Goal: Task Accomplishment & Management: Manage account settings

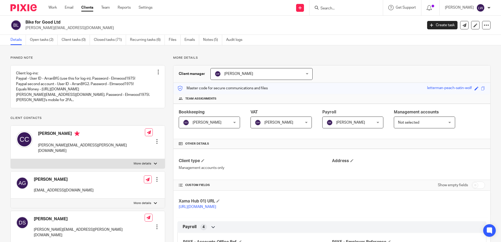
click at [47, 42] on link "Open tasks (2)" at bounding box center [44, 40] width 28 height 10
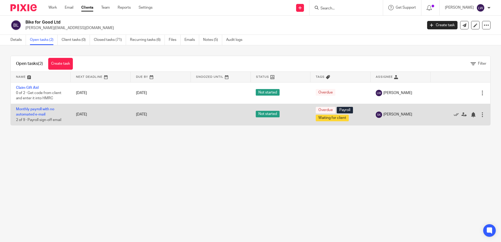
click at [37, 112] on td "Monthly payroll with no automated e-mail 2 of 9 · Payroll sign-off email" at bounding box center [41, 114] width 60 height 21
click at [38, 109] on link "Monthly payroll with no automated e-mail" at bounding box center [35, 111] width 38 height 9
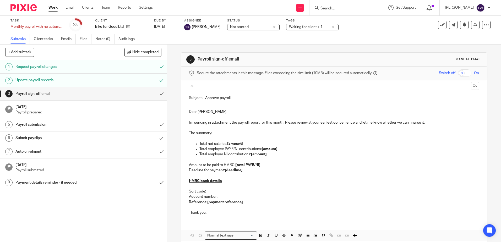
click at [215, 129] on p at bounding box center [334, 127] width 290 height 5
click at [200, 85] on input "text" at bounding box center [333, 86] width 270 height 6
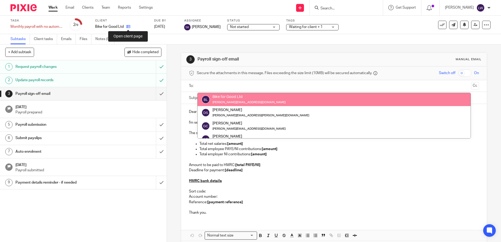
click at [126, 26] on icon at bounding box center [128, 27] width 4 height 4
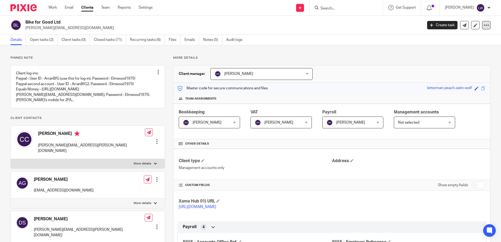
click at [483, 27] on icon at bounding box center [485, 25] width 5 height 5
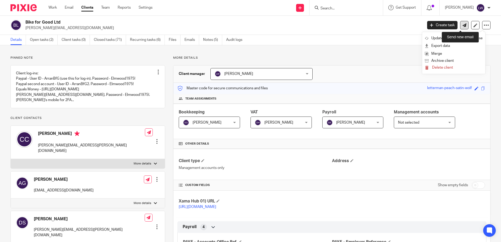
click at [462, 23] on icon at bounding box center [464, 25] width 4 height 4
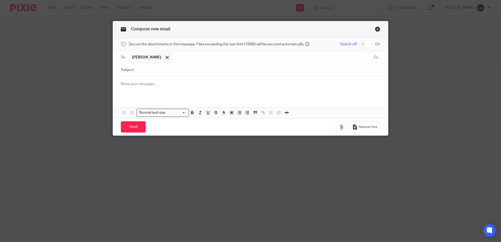
click at [375, 29] on link "Close this dialog window" at bounding box center [377, 29] width 5 height 7
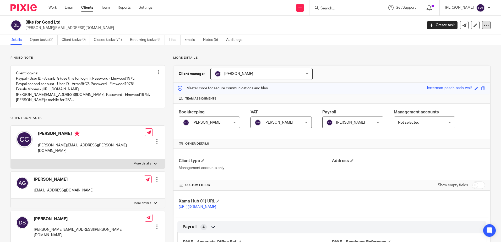
click at [483, 24] on icon at bounding box center [485, 25] width 5 height 5
click at [46, 43] on link "Open tasks (2)" at bounding box center [44, 40] width 28 height 10
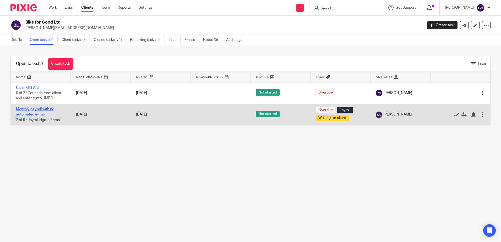
click at [37, 110] on link "Monthly payroll with no automated e-mail" at bounding box center [35, 111] width 38 height 9
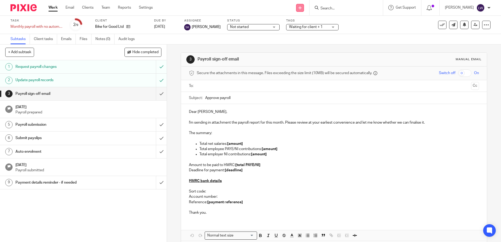
click at [301, 8] on icon at bounding box center [299, 7] width 3 height 3
click at [309, 47] on link "Request signature" at bounding box center [308, 48] width 37 height 8
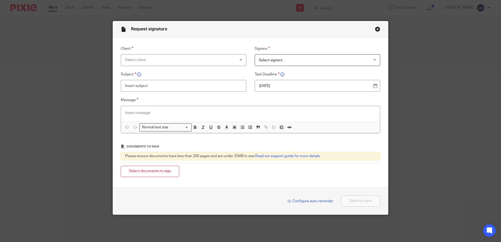
click at [157, 63] on div "Select client" at bounding box center [173, 59] width 97 height 11
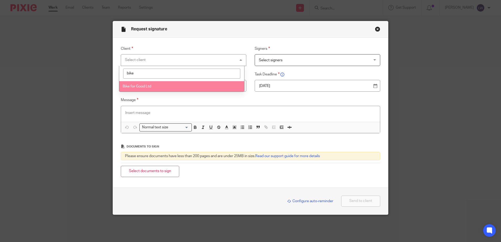
type input "bike"
click at [147, 87] on span "Bike for Good Ltd" at bounding box center [137, 87] width 29 height 4
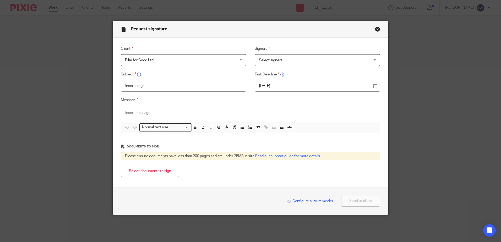
click at [266, 63] on span "Select signers" at bounding box center [307, 59] width 97 height 11
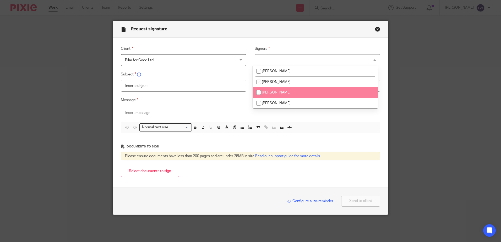
click at [258, 91] on input "checkbox" at bounding box center [258, 92] width 10 height 10
checkbox input "true"
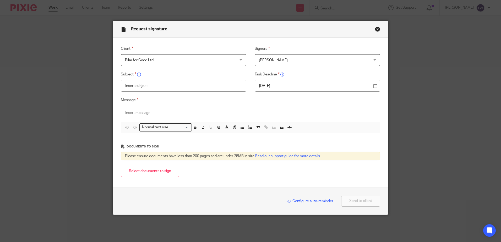
click at [174, 87] on input "text" at bounding box center [183, 86] width 125 height 12
type input "August Payroll"
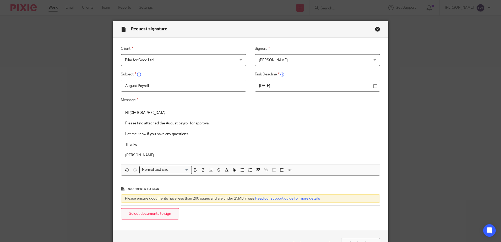
click at [160, 217] on button "Select documents to sign" at bounding box center [150, 213] width 58 height 11
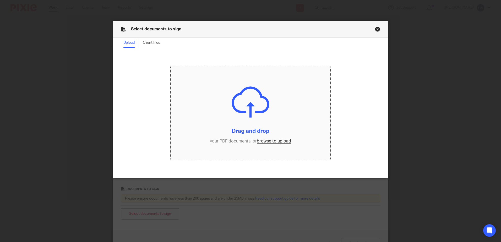
click at [269, 140] on input "file" at bounding box center [250, 112] width 160 height 93
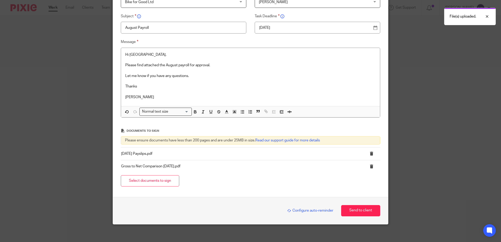
scroll to position [62, 0]
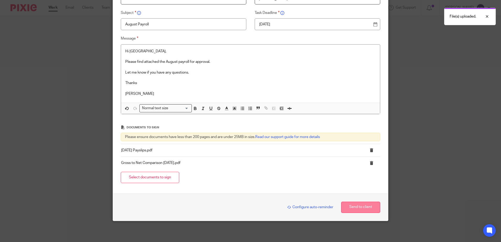
click at [361, 205] on button "Send to client" at bounding box center [360, 207] width 39 height 11
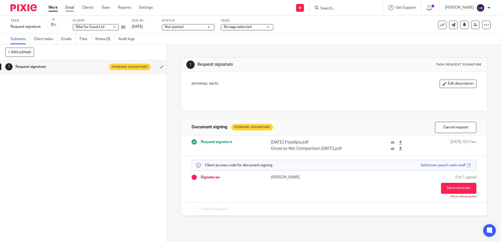
click at [69, 7] on link "Email" at bounding box center [69, 7] width 9 height 5
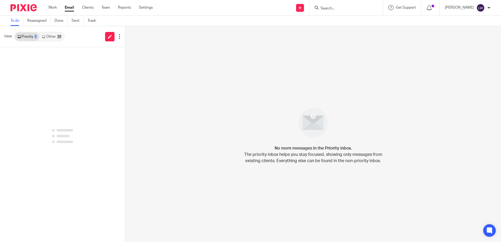
click at [340, 6] on input "Search" at bounding box center [343, 8] width 47 height 5
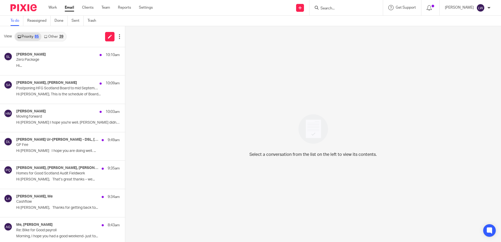
type input "s"
type input "d"
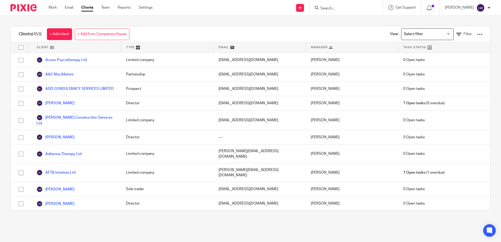
click at [340, 6] on input "Search" at bounding box center [343, 8] width 47 height 5
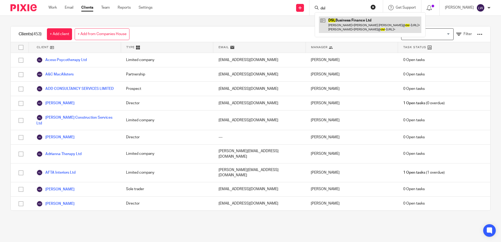
type input "dsl"
click at [361, 23] on link at bounding box center [370, 24] width 102 height 16
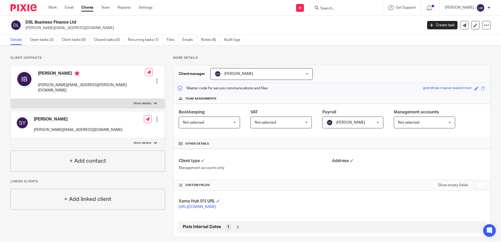
click at [344, 7] on input "Search" at bounding box center [343, 8] width 47 height 5
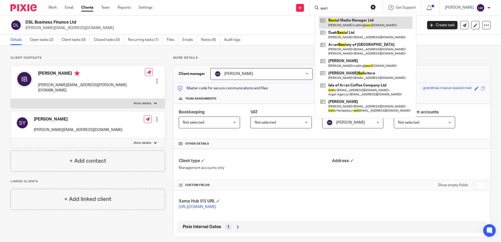
type input "soci"
click at [341, 23] on link at bounding box center [365, 22] width 93 height 12
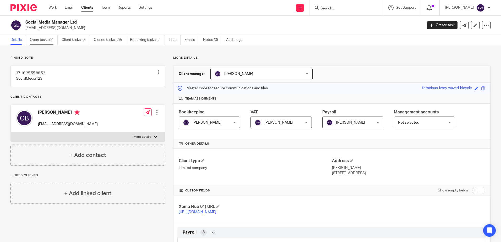
click at [46, 41] on link "Open tasks (2)" at bounding box center [44, 40] width 28 height 10
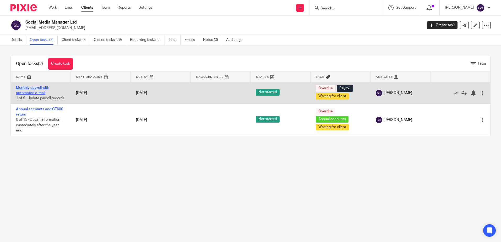
click at [40, 89] on link "Monthly payroll with automated e-mail" at bounding box center [32, 90] width 33 height 9
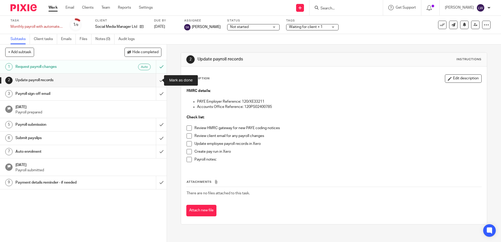
click at [152, 82] on input "submit" at bounding box center [83, 80] width 167 height 13
click at [156, 93] on input "submit" at bounding box center [83, 93] width 167 height 13
click at [155, 79] on input "submit" at bounding box center [83, 80] width 167 height 13
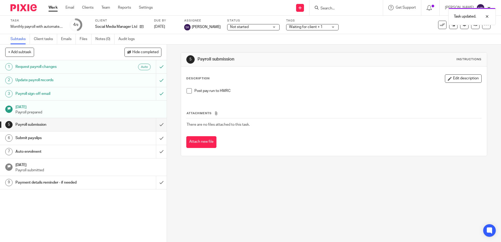
click at [345, 9] on div "Task updated." at bounding box center [372, 15] width 245 height 20
click at [345, 5] on form at bounding box center [348, 7] width 56 height 7
click at [336, 9] on div "Task updated." at bounding box center [372, 15] width 245 height 20
click at [337, 7] on div "Task updated." at bounding box center [372, 15] width 245 height 20
click at [339, 8] on input "Search" at bounding box center [343, 8] width 47 height 5
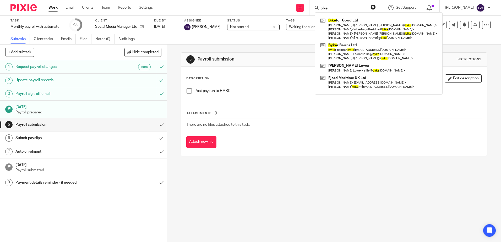
type input "bike"
click button "submit" at bounding box center [0, 0] width 0 height 0
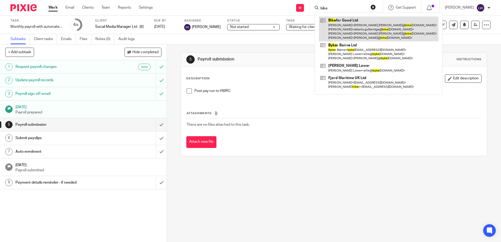
click at [353, 28] on link at bounding box center [378, 28] width 119 height 25
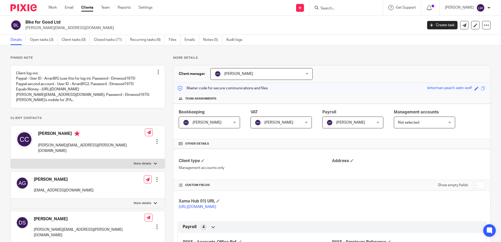
click at [352, 11] on input "Search" at bounding box center [343, 8] width 47 height 5
type input "i"
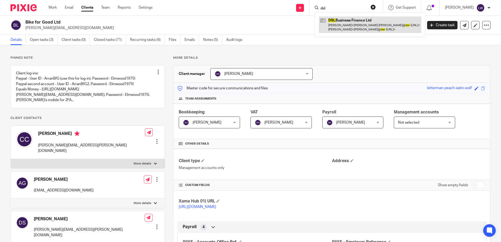
type input "dsl"
click at [358, 25] on link at bounding box center [370, 24] width 102 height 16
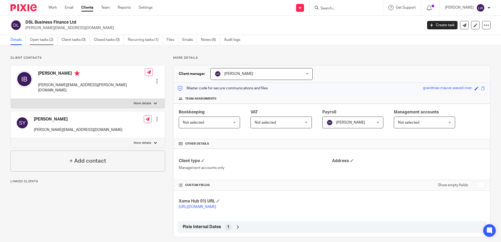
click at [43, 38] on link "Open tasks (2)" at bounding box center [44, 40] width 28 height 10
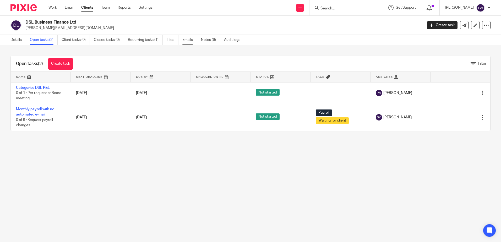
click at [189, 39] on link "Emails" at bounding box center [189, 40] width 15 height 10
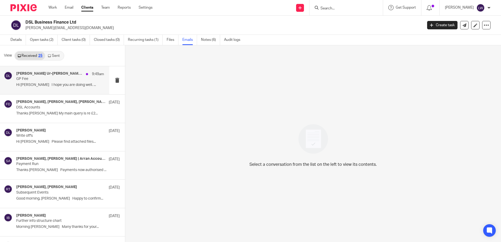
click at [44, 82] on div "Mujeeb Ur-Rehman - DSL, Sandra McLean - DSL, Me, Iain Burnside 9:49am GP Fee Hi…" at bounding box center [60, 80] width 88 height 18
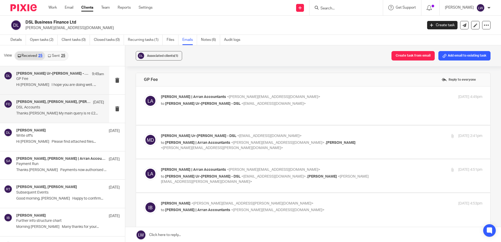
click at [45, 111] on p "Thanks Ian My main query is re £2..." at bounding box center [60, 113] width 88 height 4
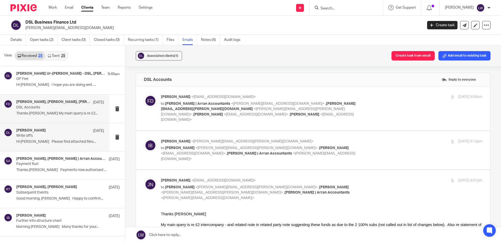
click at [46, 141] on p "Hi Lorna Please find attached files..." at bounding box center [60, 142] width 88 height 4
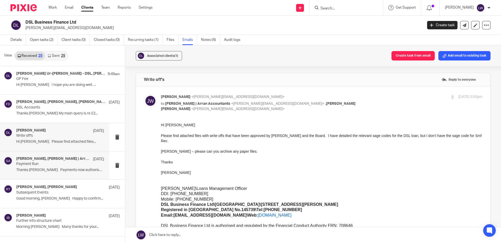
click at [45, 167] on div "Iain Burnside, Sarah | Arran Accountants 20 Aug Payment Run Thanks Sarah Paymen…" at bounding box center [60, 166] width 88 height 18
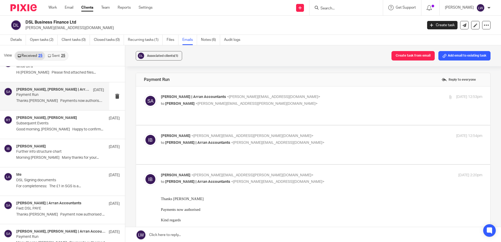
scroll to position [79, 0]
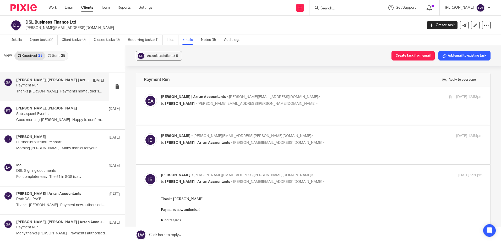
click at [356, 7] on input "Search" at bounding box center [343, 8] width 47 height 5
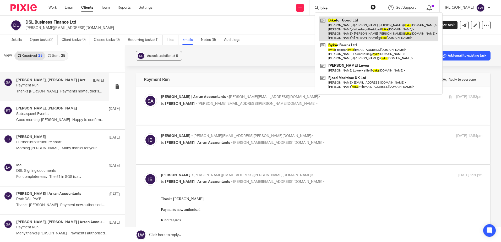
type input "bike"
click at [356, 32] on link at bounding box center [378, 28] width 119 height 25
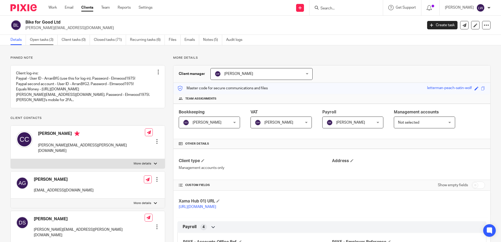
click at [37, 42] on link "Open tasks (3)" at bounding box center [44, 40] width 28 height 10
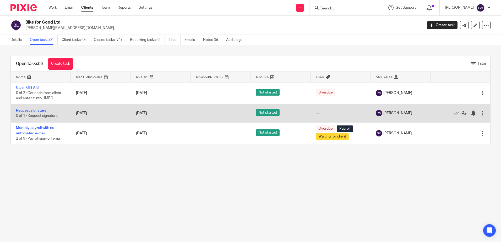
click at [30, 112] on link "Request signature" at bounding box center [31, 111] width 30 height 4
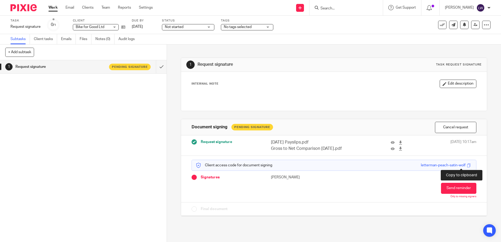
click at [467, 165] on span at bounding box center [469, 165] width 4 height 4
click at [72, 7] on link "Email" at bounding box center [69, 7] width 9 height 5
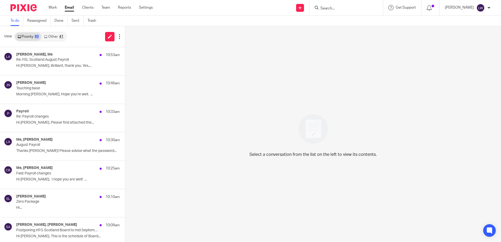
click at [51, 34] on link "Other 41" at bounding box center [53, 36] width 24 height 8
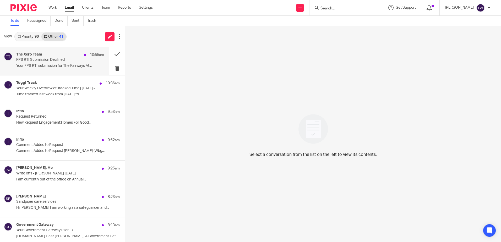
click at [53, 64] on p "Your FPS RTI submission for The Fairways At..." at bounding box center [60, 66] width 88 height 4
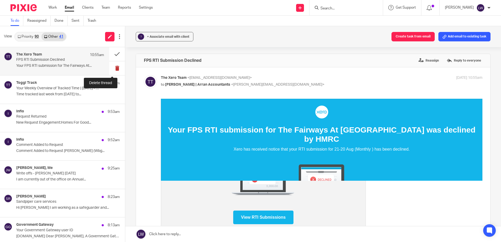
click at [112, 69] on button at bounding box center [117, 68] width 16 height 14
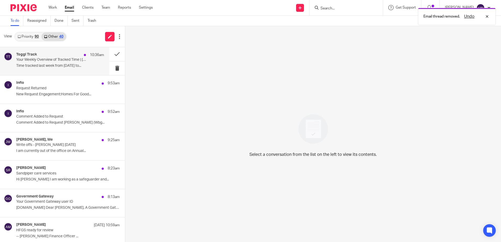
click at [54, 67] on p "Time tracked last week from 08/18/2025 to..." at bounding box center [60, 66] width 88 height 4
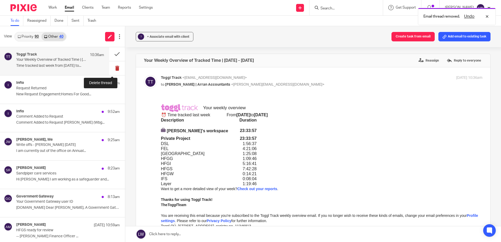
click at [111, 68] on button at bounding box center [117, 68] width 16 height 14
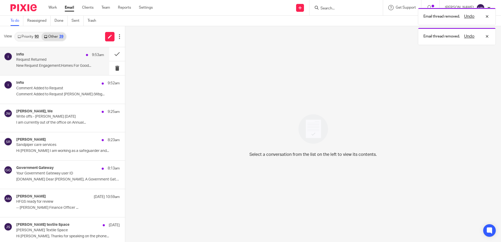
click at [59, 68] on p "New Request Engagement:Homes For Good..." at bounding box center [60, 66] width 88 height 4
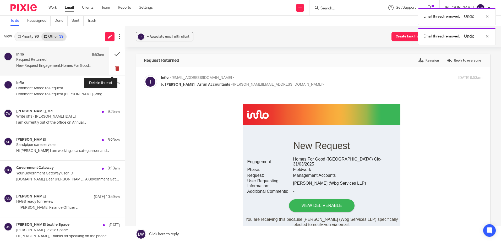
click at [111, 67] on button at bounding box center [117, 68] width 16 height 14
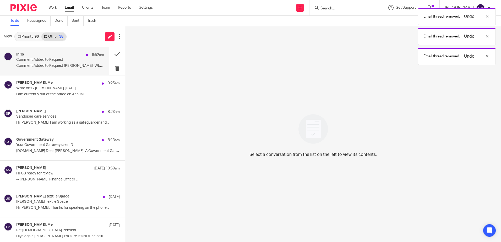
click at [52, 64] on p "Comment Added to Request Cameron Fry (Wbg..." at bounding box center [60, 66] width 88 height 4
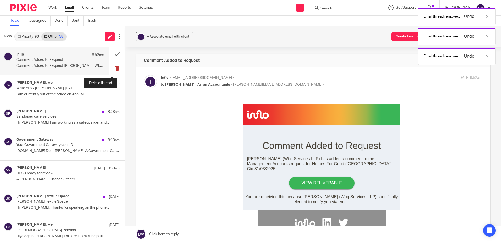
click at [111, 69] on button at bounding box center [117, 68] width 16 height 14
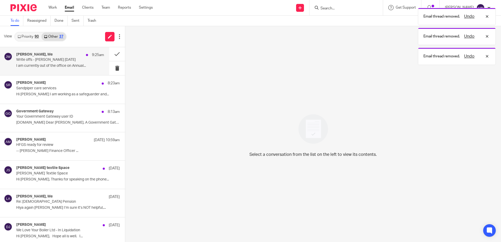
click at [65, 68] on p "I am currently out of the office on Annual..." at bounding box center [60, 66] width 88 height 4
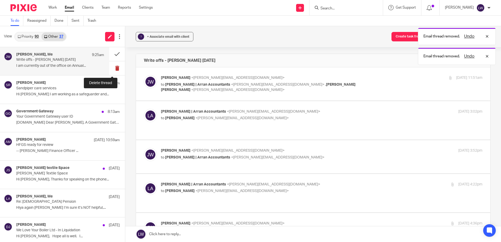
click at [112, 68] on button at bounding box center [117, 68] width 16 height 14
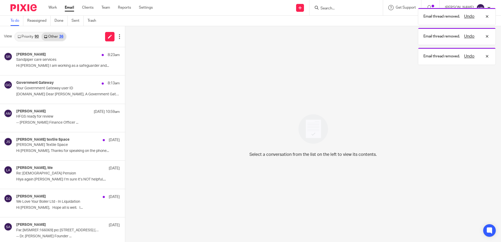
click at [27, 36] on link "Priority 90" at bounding box center [28, 36] width 26 height 8
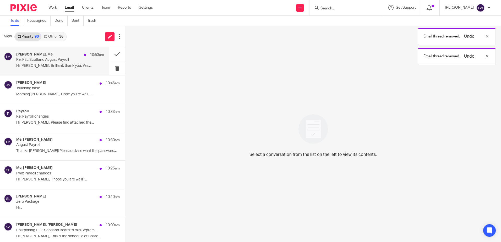
click at [46, 64] on p "Hi Lorna, Brilliant, thank you. Yes,..." at bounding box center [60, 66] width 88 height 4
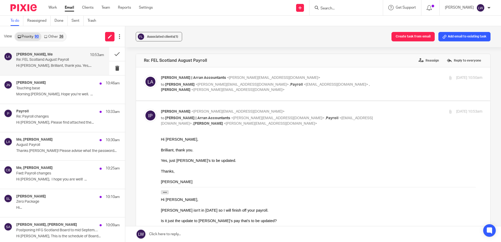
click at [337, 10] on input "Search" at bounding box center [343, 8] width 47 height 5
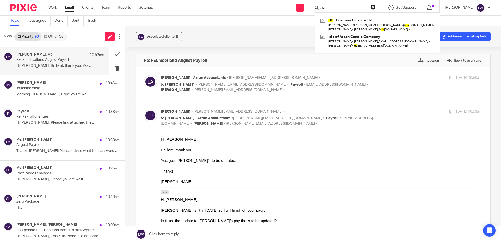
type input "dsl"
click button "submit" at bounding box center [0, 0] width 0 height 0
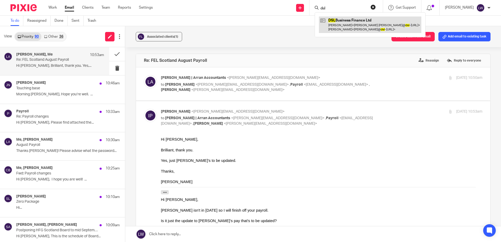
click at [347, 19] on link at bounding box center [370, 24] width 102 height 16
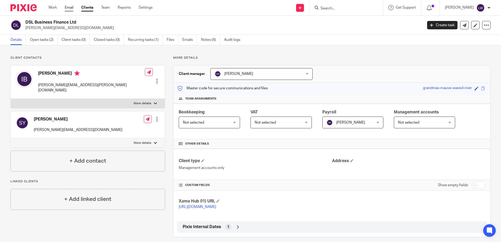
click at [70, 9] on link "Email" at bounding box center [69, 7] width 9 height 5
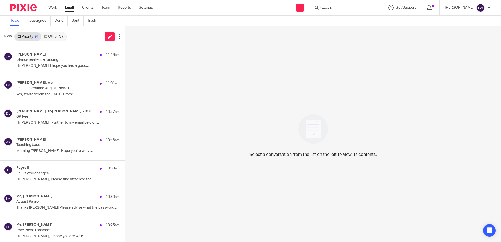
click at [54, 38] on link "Other 37" at bounding box center [53, 36] width 24 height 8
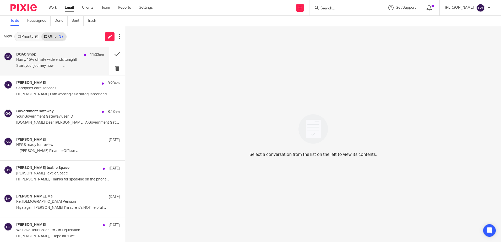
click at [43, 64] on p "Start your journey now ͏ ͏ ͏ ͏ ͏ ͏ ͏ ͏ ͏ ͏ ͏ ͏..." at bounding box center [60, 66] width 88 height 4
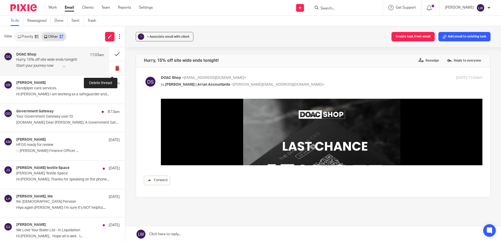
click at [110, 68] on button at bounding box center [117, 68] width 16 height 14
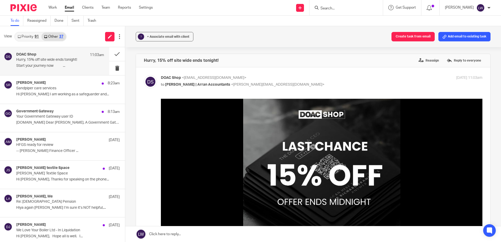
click at [43, 66] on p "Start your journey now ͏ ͏ ͏ ͏ ͏ ͏ ͏ ͏ ͏ ͏ ͏ ͏..." at bounding box center [60, 66] width 88 height 4
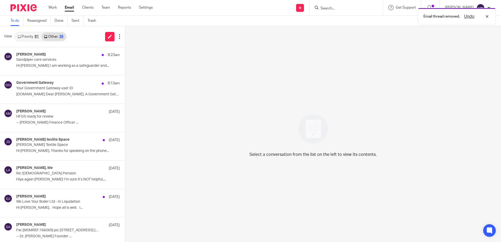
click at [22, 36] on link "Priority 91" at bounding box center [28, 36] width 26 height 8
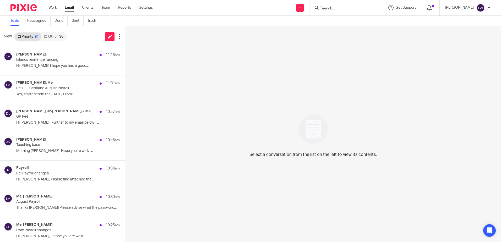
click at [335, 10] on input "Search" at bounding box center [343, 8] width 47 height 5
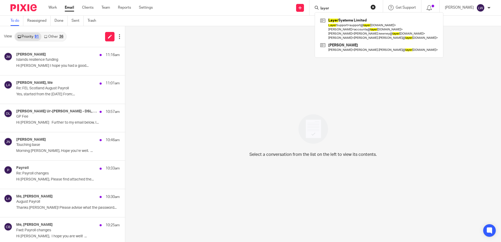
type input "layer"
click button "submit" at bounding box center [0, 0] width 0 height 0
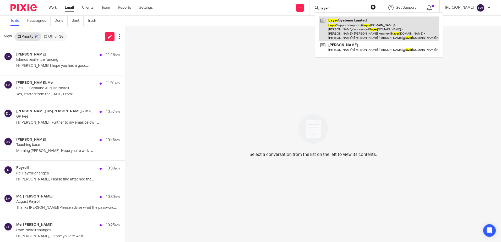
click at [360, 25] on link at bounding box center [379, 28] width 120 height 25
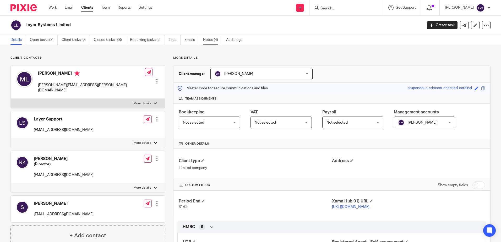
click at [215, 38] on link "Notes (4)" at bounding box center [212, 40] width 19 height 10
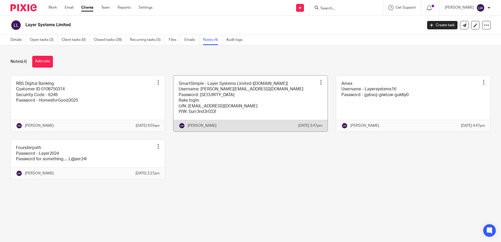
click at [280, 104] on link at bounding box center [250, 104] width 154 height 56
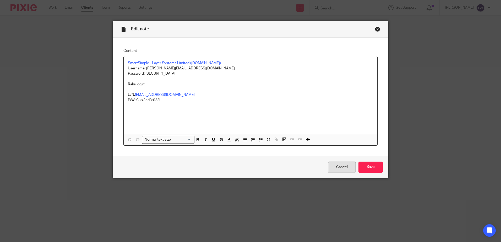
click at [331, 167] on link "Cancel" at bounding box center [342, 167] width 28 height 11
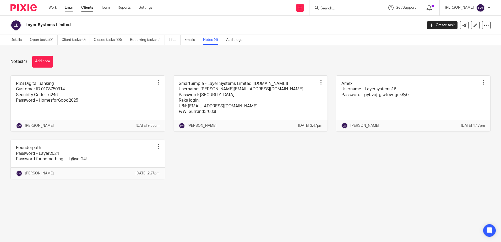
click at [68, 10] on link "Email" at bounding box center [69, 7] width 9 height 5
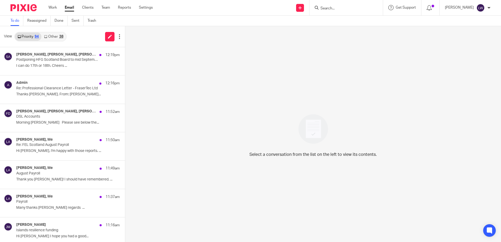
click at [354, 9] on input "Search" at bounding box center [343, 8] width 47 height 5
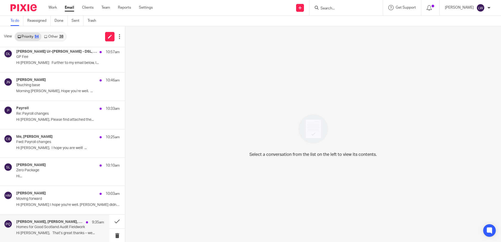
scroll to position [209, 0]
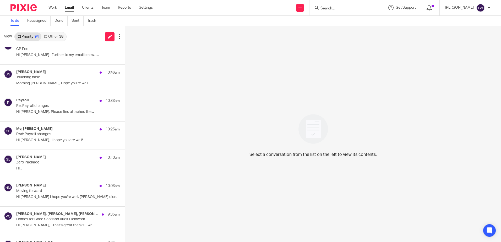
click at [68, 8] on link "Email" at bounding box center [69, 7] width 9 height 5
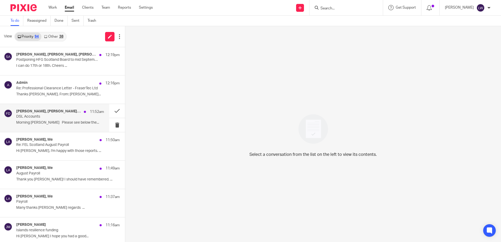
click at [53, 119] on p "DSL Accounts" at bounding box center [51, 116] width 70 height 4
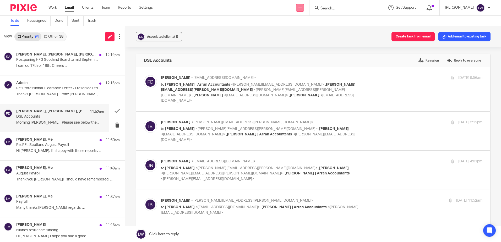
click at [301, 8] on icon at bounding box center [299, 7] width 3 height 3
click at [349, 6] on input "Search" at bounding box center [343, 8] width 47 height 5
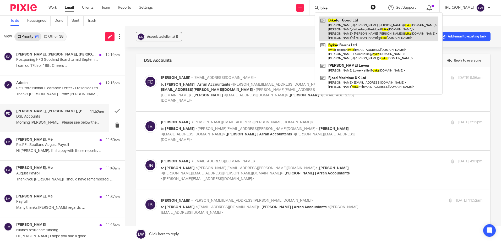
type input "bike"
click at [342, 28] on link at bounding box center [378, 28] width 119 height 25
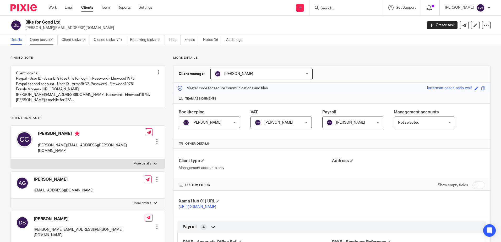
click at [42, 40] on link "Open tasks (3)" at bounding box center [44, 40] width 28 height 10
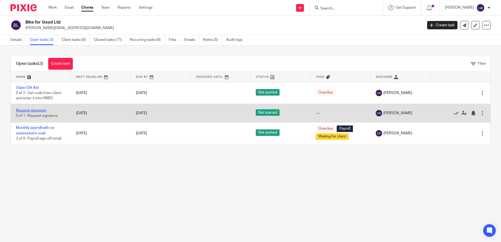
click at [34, 111] on link "Request signature" at bounding box center [31, 111] width 30 height 4
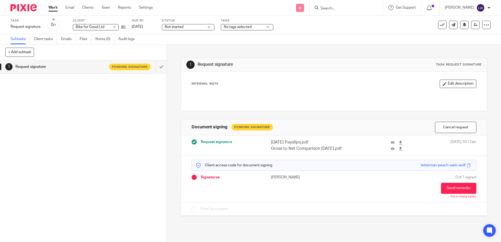
click at [304, 9] on link at bounding box center [300, 8] width 8 height 8
click at [307, 46] on link "Request signature" at bounding box center [308, 48] width 37 height 8
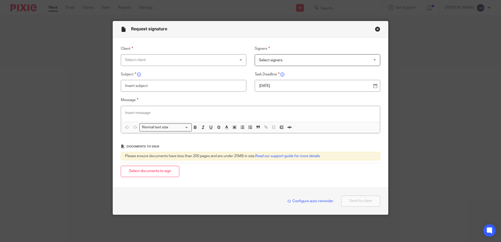
click at [160, 59] on div "Select client" at bounding box center [173, 59] width 97 height 11
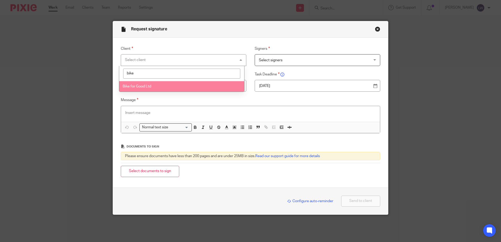
type input "bike"
click at [153, 84] on li "Bike for Good Ltd" at bounding box center [181, 86] width 125 height 11
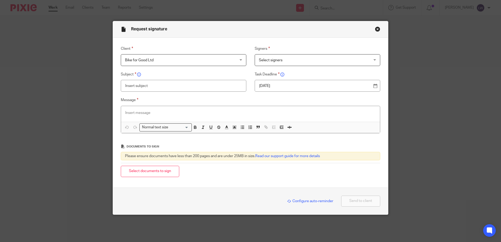
click at [264, 57] on span "Select signers" at bounding box center [307, 59] width 97 height 11
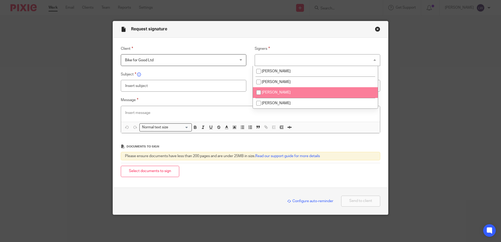
click at [259, 92] on input "checkbox" at bounding box center [258, 92] width 10 height 10
checkbox input "true"
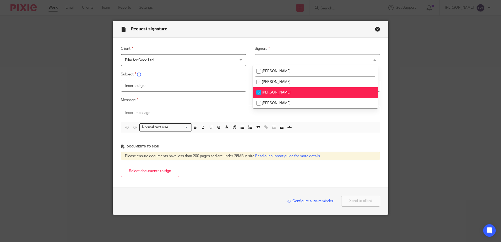
click at [150, 99] on label "Message" at bounding box center [250, 100] width 259 height 6
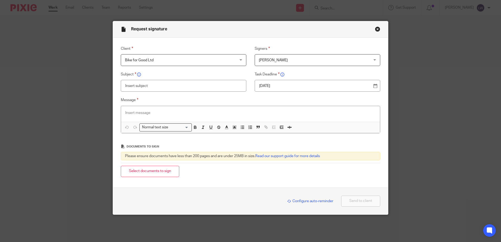
click at [148, 87] on input "text" at bounding box center [183, 86] width 125 height 12
type input "Payroll"
click at [135, 172] on button "Select documents to sign" at bounding box center [150, 171] width 58 height 11
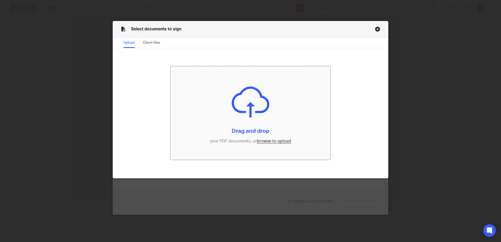
click at [275, 141] on input "file" at bounding box center [250, 112] width 160 height 93
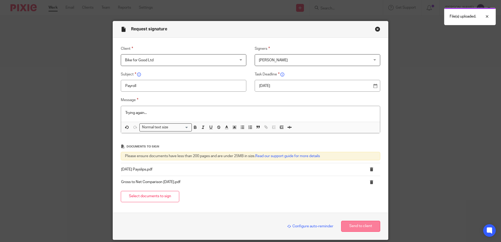
click at [360, 226] on button "Send to client" at bounding box center [360, 226] width 39 height 11
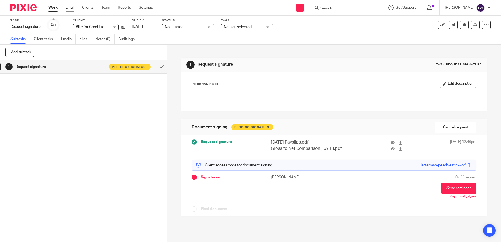
click at [74, 6] on link "Email" at bounding box center [69, 7] width 9 height 5
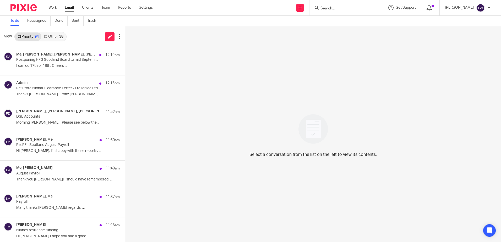
click at [339, 7] on input "Search" at bounding box center [343, 8] width 47 height 5
type input "JHL"
click button "submit" at bounding box center [0, 0] width 0 height 0
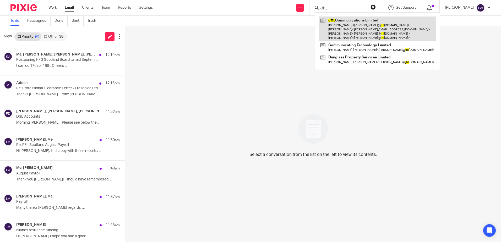
click at [351, 29] on link at bounding box center [377, 28] width 117 height 25
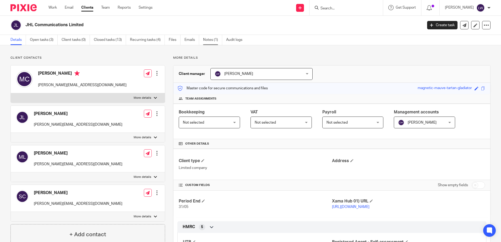
click at [213, 38] on link "Notes (1)" at bounding box center [212, 40] width 19 height 10
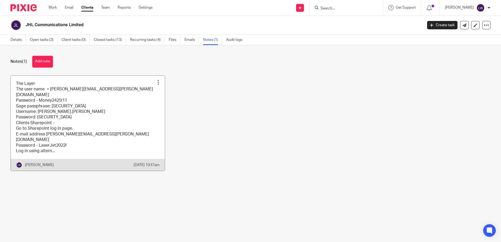
click at [128, 117] on link at bounding box center [88, 123] width 154 height 95
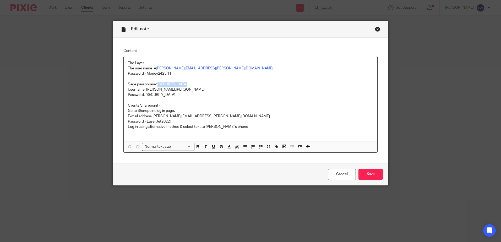
drag, startPoint x: 156, startPoint y: 83, endPoint x: 196, endPoint y: 83, distance: 40.1
click at [196, 83] on p "Sage passphrase: [SECURITY_DATA] Username: [PERSON_NAME].[PERSON_NAME]" at bounding box center [250, 87] width 245 height 11
copy p "Summertime2023!"
drag, startPoint x: 333, startPoint y: 174, endPoint x: 317, endPoint y: 154, distance: 25.6
click at [333, 174] on link "Cancel" at bounding box center [342, 174] width 28 height 11
